Goal: Information Seeking & Learning: Check status

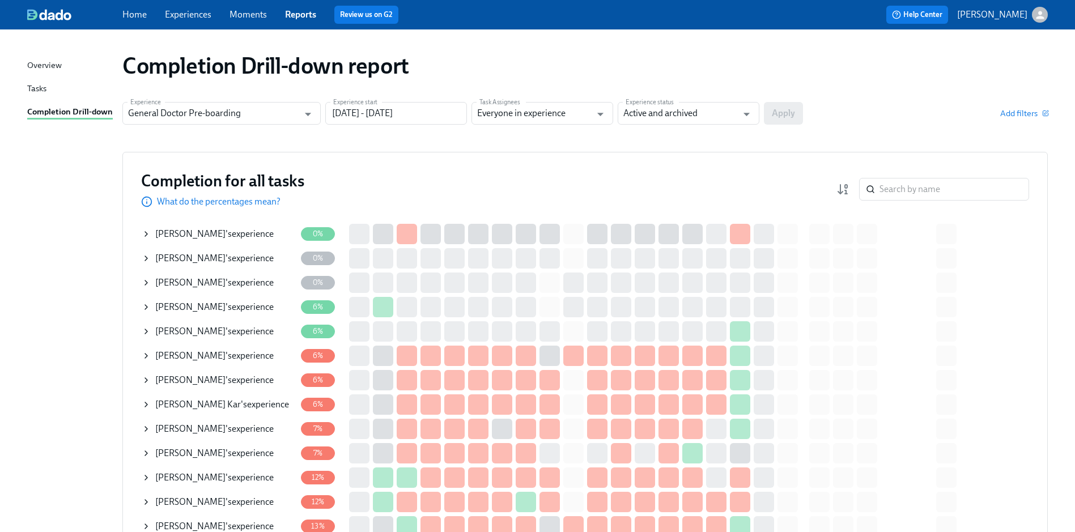
click at [146, 306] on icon at bounding box center [146, 307] width 9 height 9
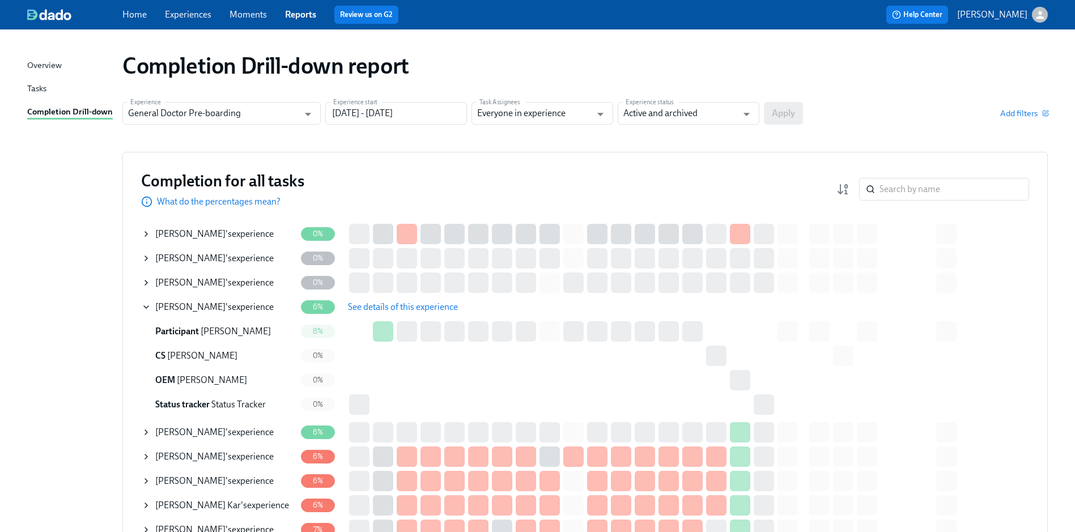
click at [388, 309] on span "See details of this experience" at bounding box center [403, 306] width 110 height 11
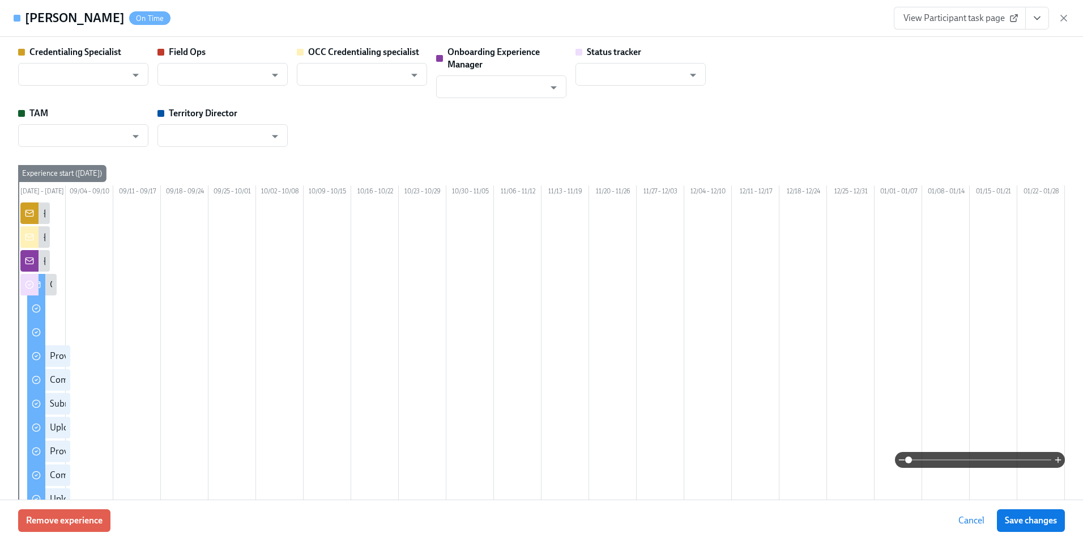
type input "[PERSON_NAME]"
type input "Status Tracker"
type input "[PERSON_NAME]"
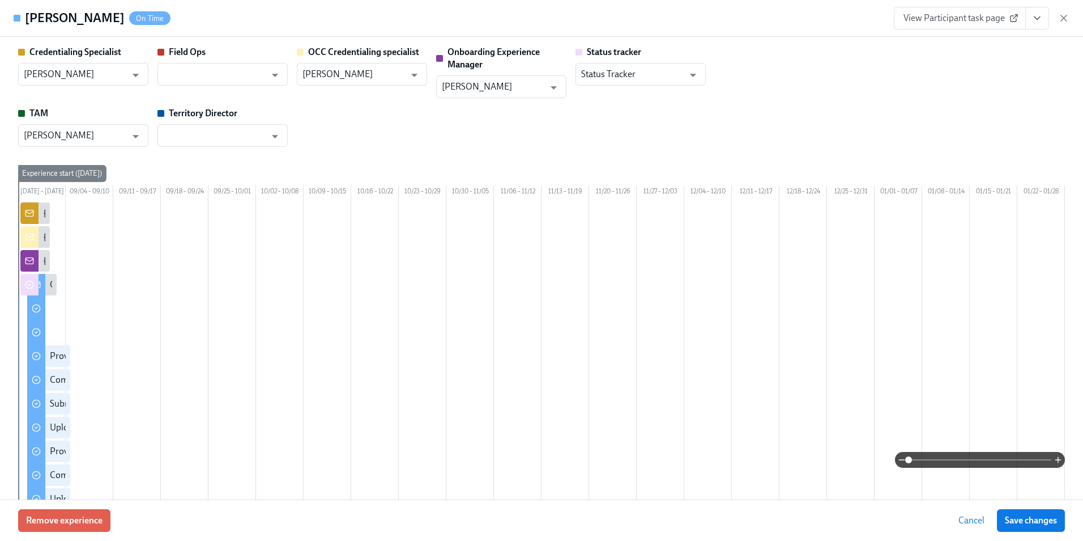
click at [896, 122] on div "Credentialing Specialist [PERSON_NAME] ​ Field Ops ​ OCC Credentialing speciali…" at bounding box center [541, 96] width 1047 height 101
click at [976, 136] on div "Credentialing Specialist [PERSON_NAME] ​ Field Ops ​ OCC Credentialing speciali…" at bounding box center [541, 96] width 1047 height 101
click at [1017, 20] on icon at bounding box center [1014, 18] width 9 height 9
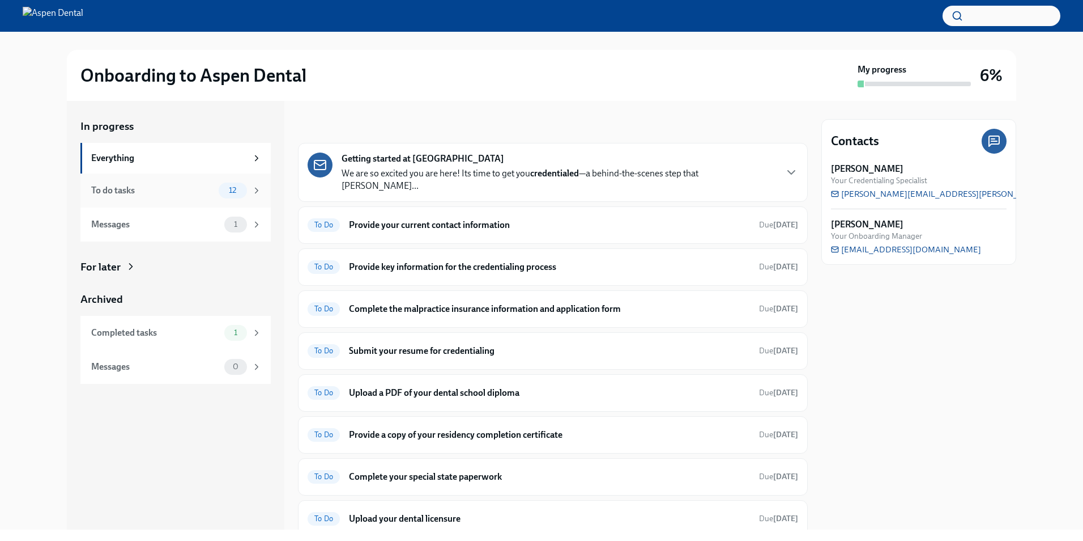
click at [148, 193] on div "To do tasks" at bounding box center [152, 190] width 123 height 12
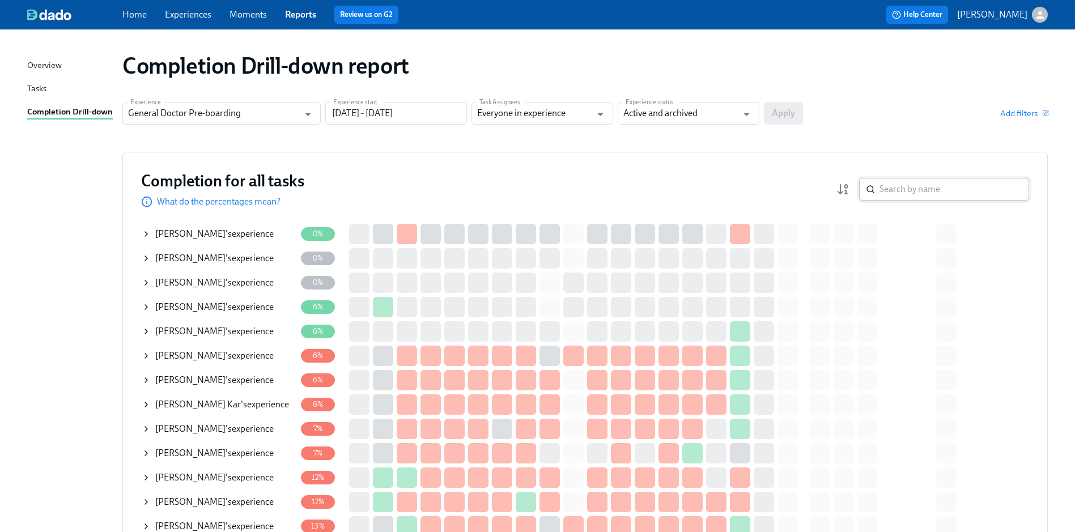
click at [912, 187] on input "search" at bounding box center [954, 189] width 150 height 23
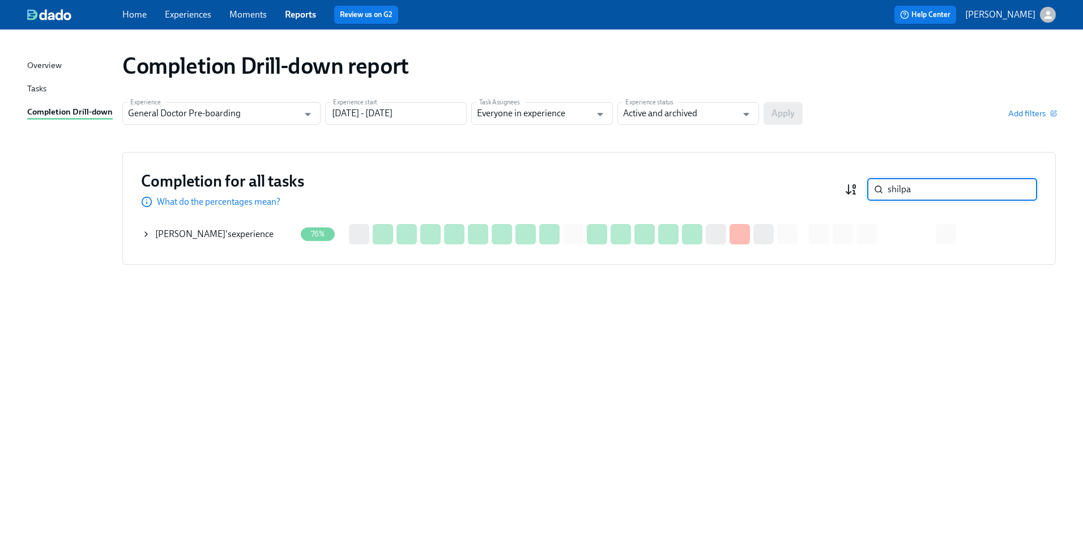
drag, startPoint x: 925, startPoint y: 189, endPoint x: 849, endPoint y: 192, distance: 75.4
click at [849, 192] on div "shilpa ​" at bounding box center [941, 189] width 193 height 23
type input "kabbani"
